Goal: Task Accomplishment & Management: Complete application form

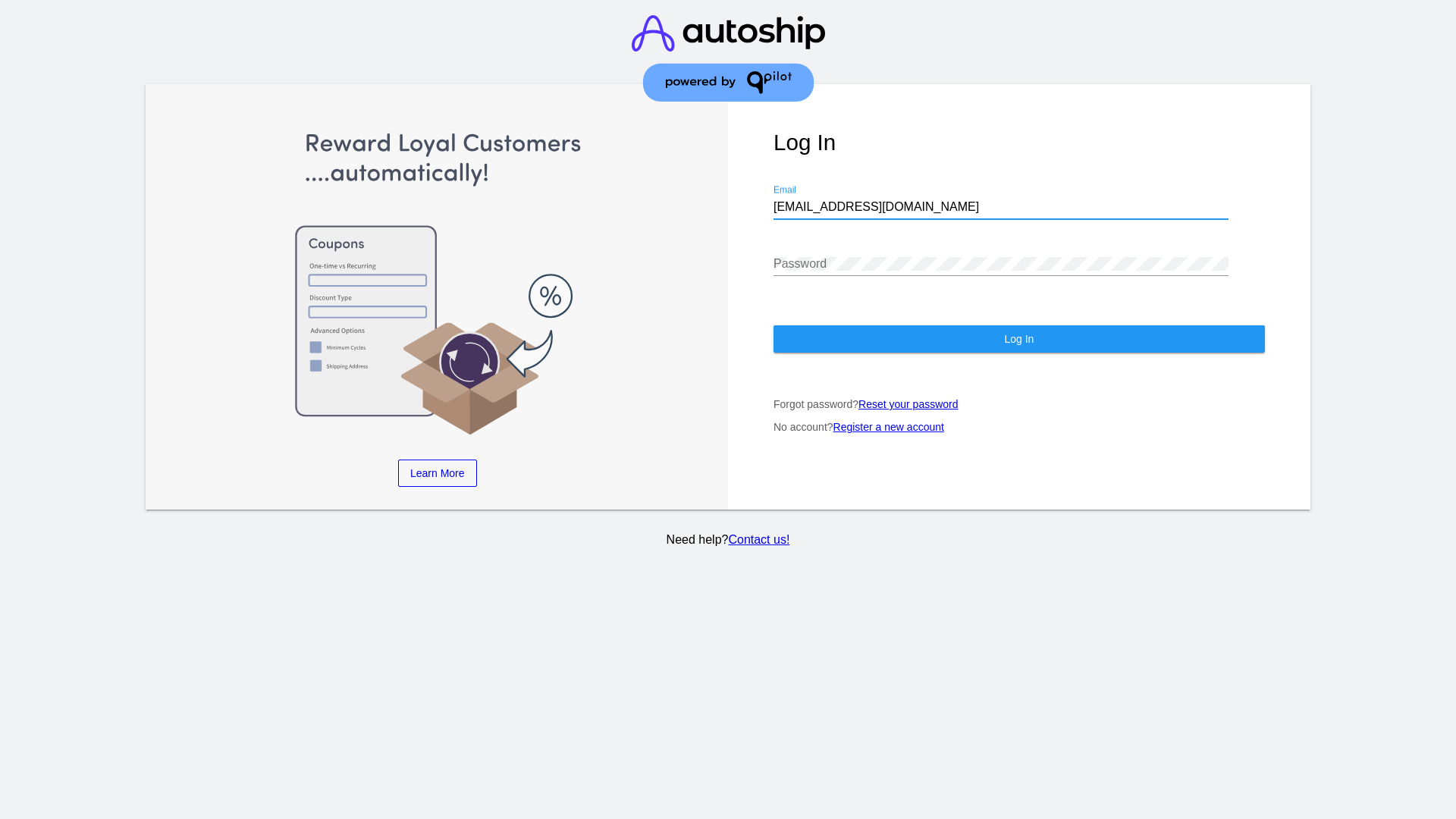
type input "[EMAIL_ADDRESS][DOMAIN_NAME]"
click at [1019, 339] on span "Log In" at bounding box center [1019, 340] width 30 height 12
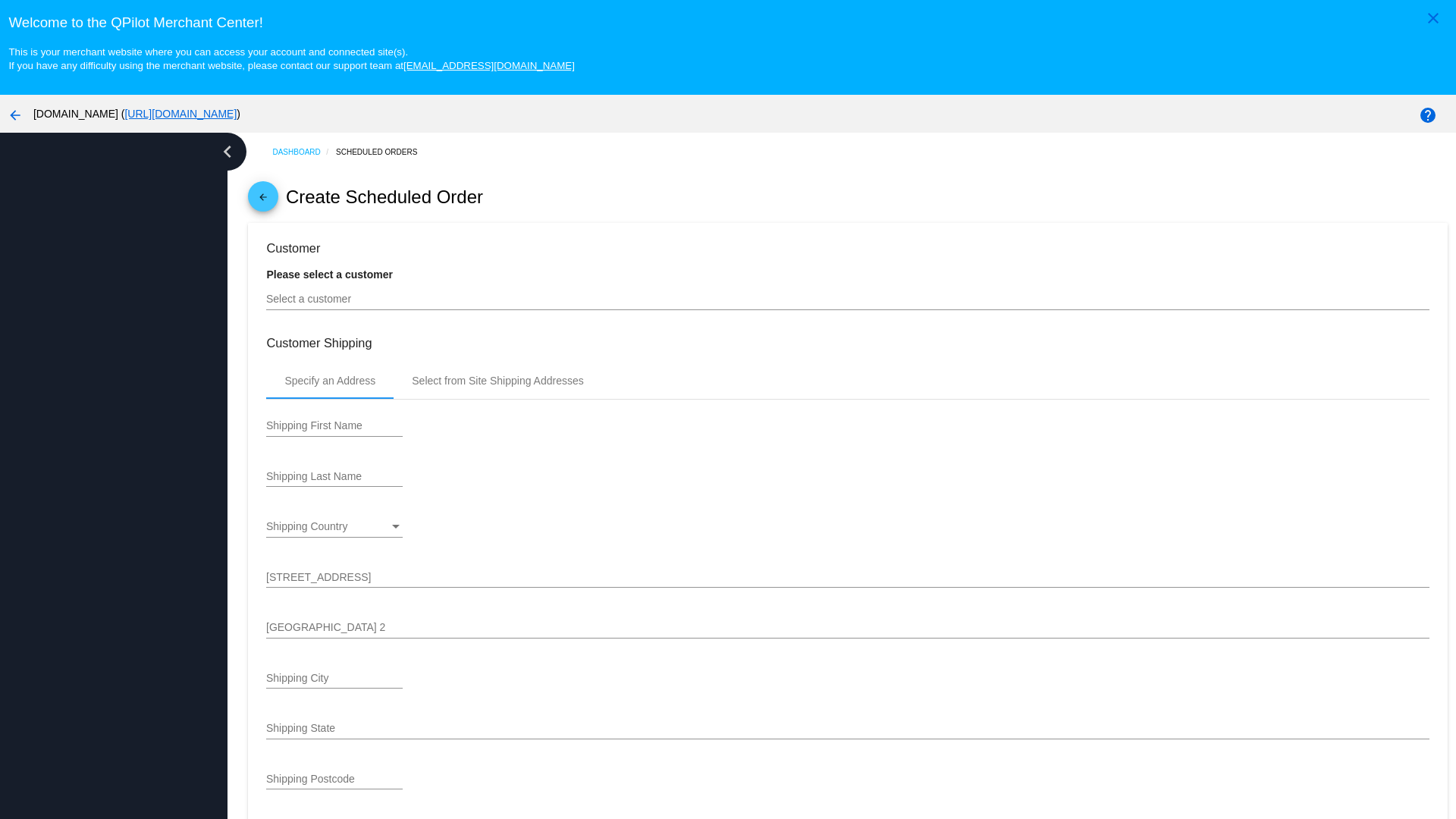
type input "10/4/2025"
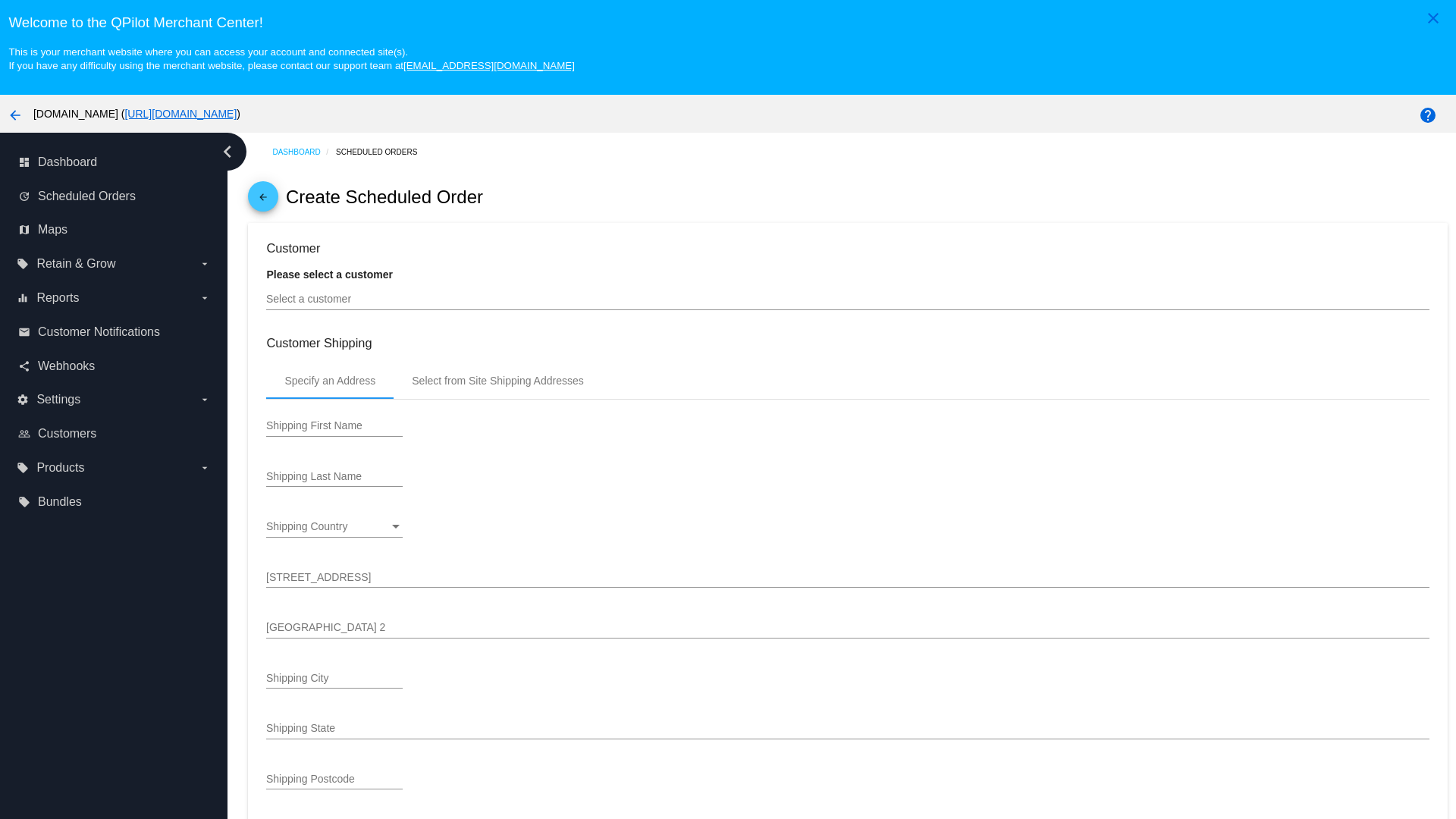
click at [848, 299] on input "Select a customer" at bounding box center [847, 300] width 1162 height 12
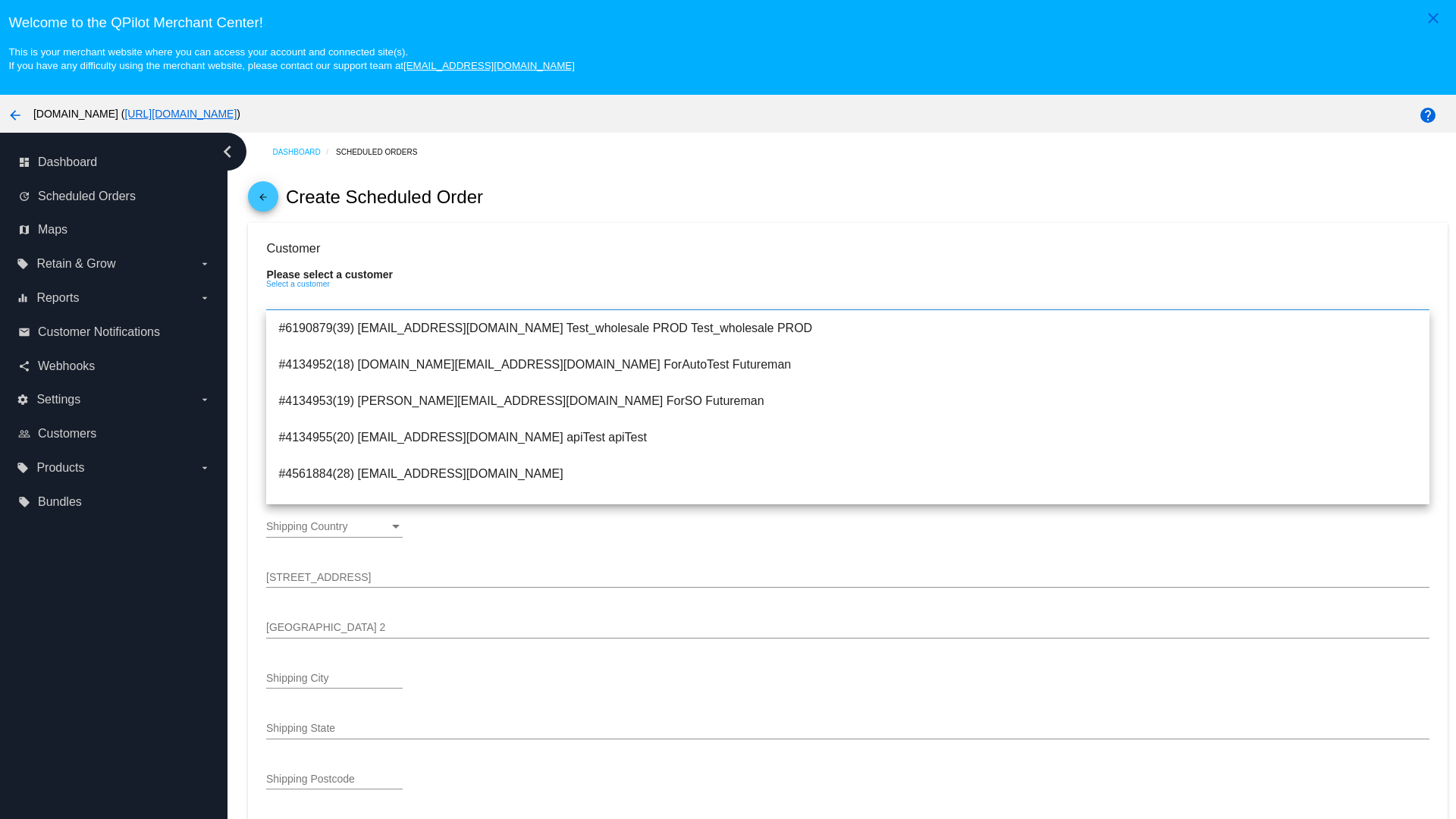
type input "ForSO"
type input "Futureman"
type input "1 Main St 1"
type input "San Jose"
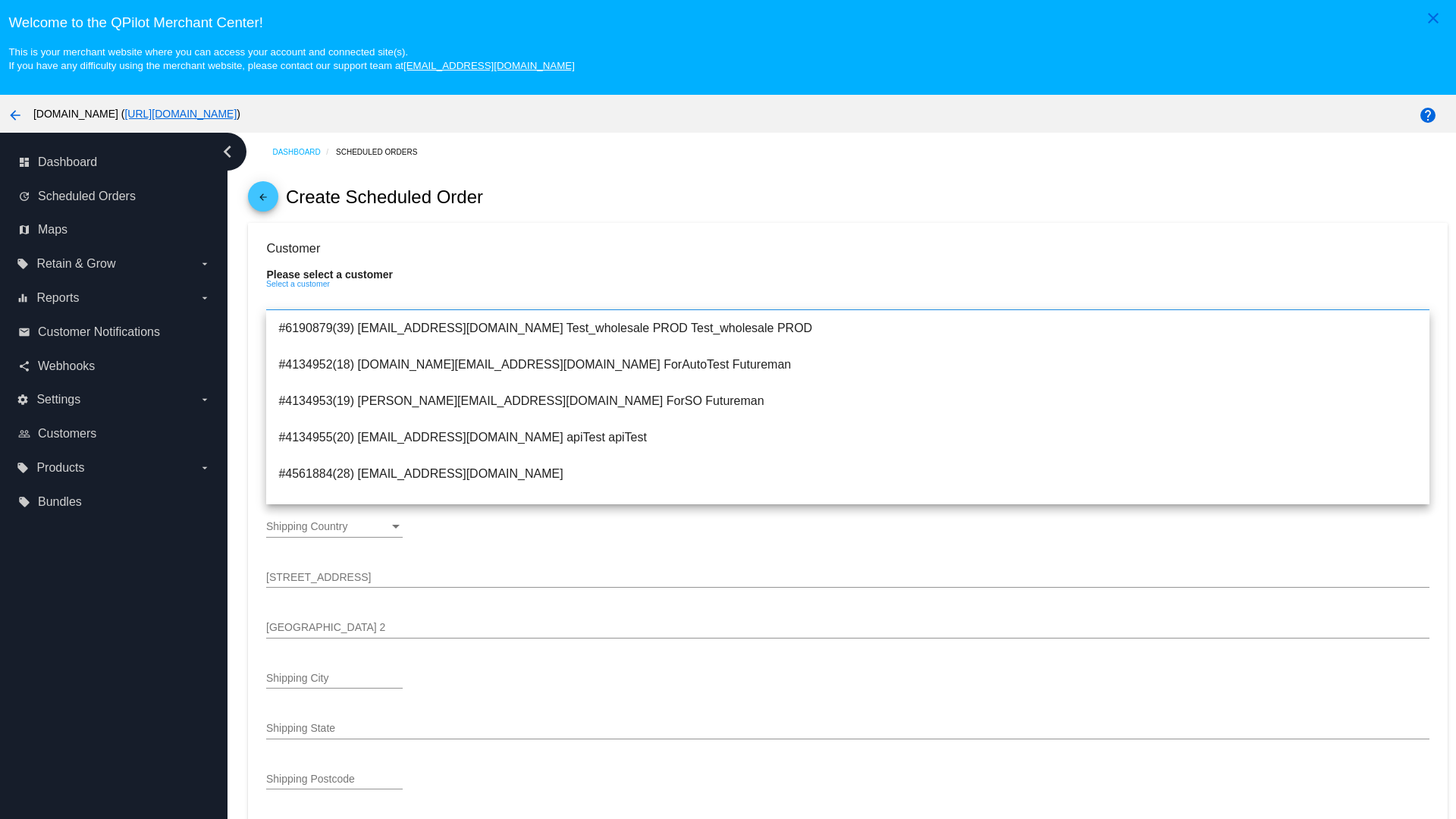
type input "95131"
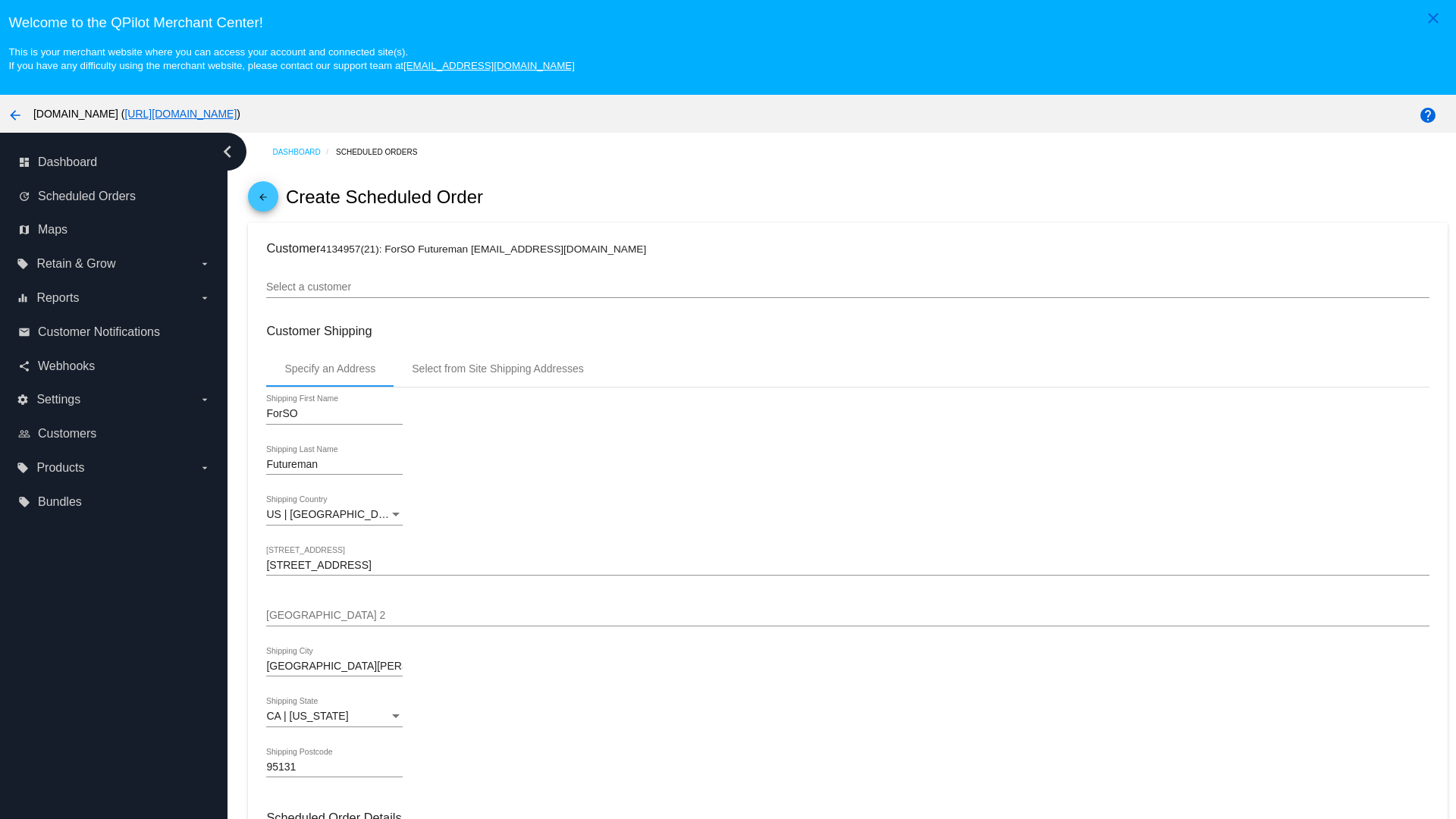
scroll to position [537, 0]
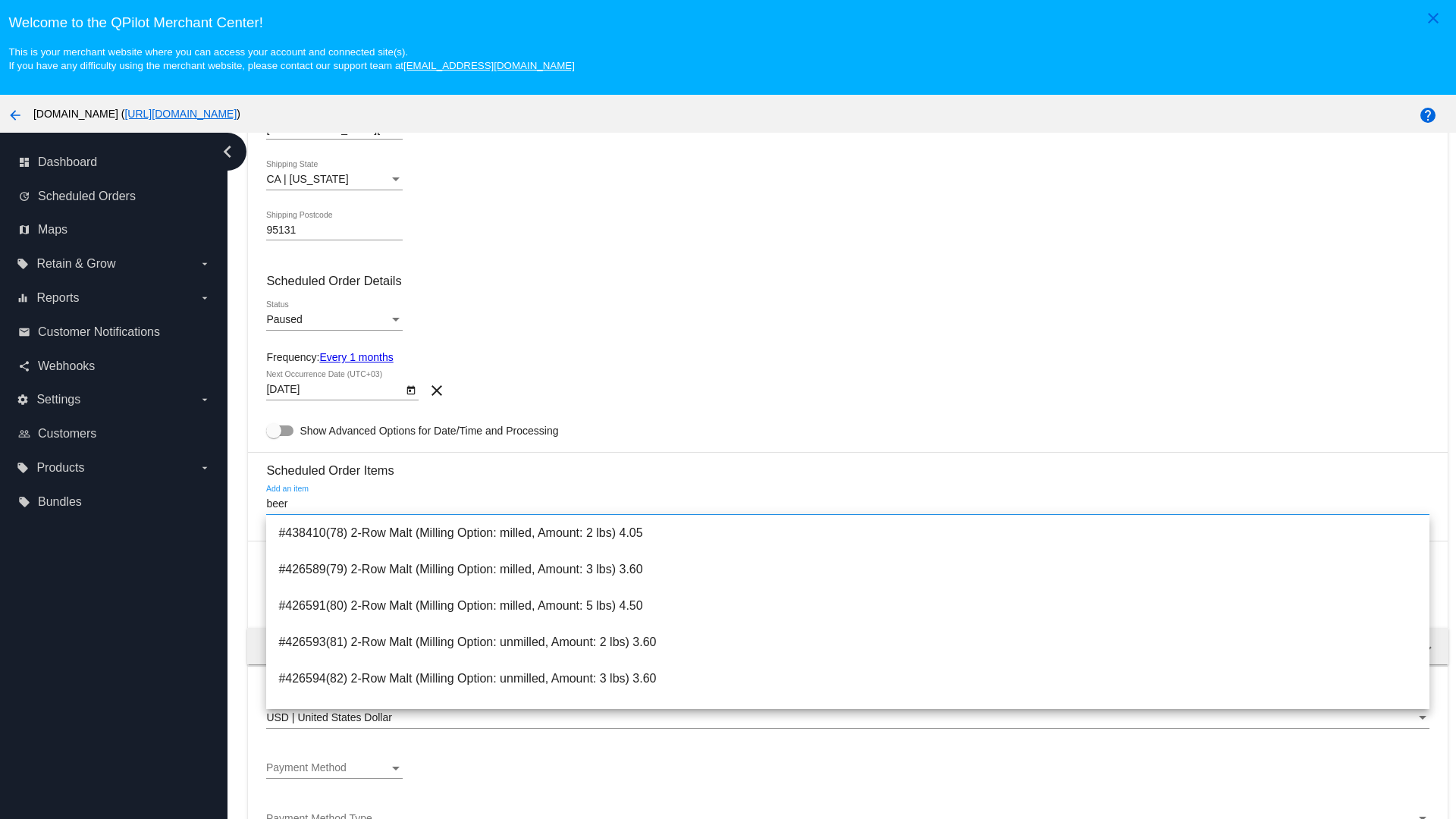
type input "beer"
